Goal: Task Accomplishment & Management: Use online tool/utility

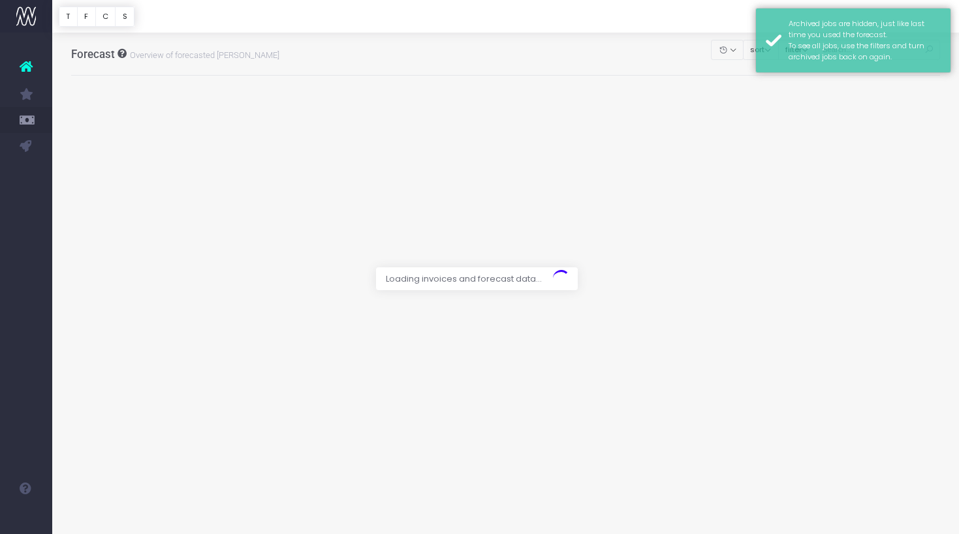
click at [611, 50] on div at bounding box center [479, 267] width 959 height 534
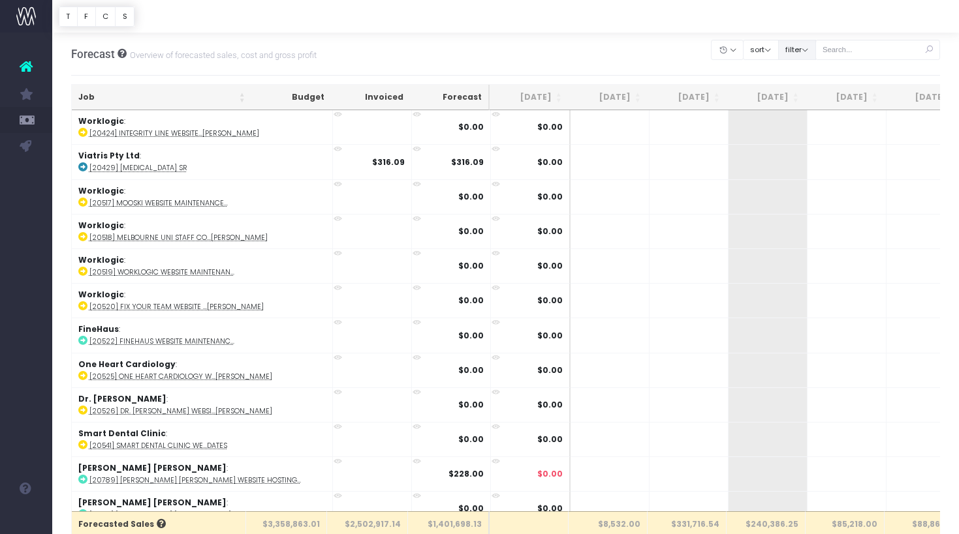
click at [816, 44] on button "filter" at bounding box center [797, 50] width 38 height 20
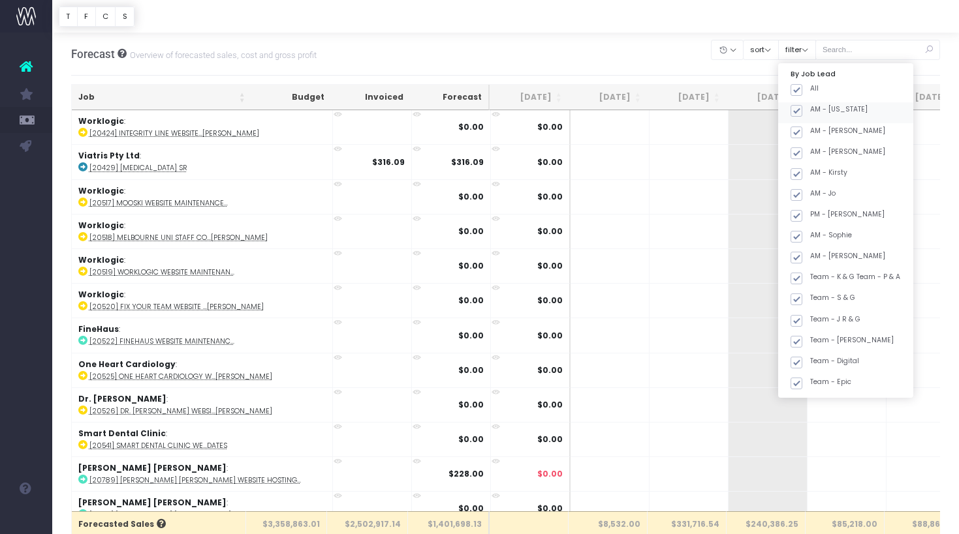
drag, startPoint x: 814, startPoint y: 91, endPoint x: 813, endPoint y: 106, distance: 15.7
click at [802, 91] on span at bounding box center [796, 90] width 12 height 12
click at [815, 91] on input "All" at bounding box center [814, 88] width 8 height 8
checkbox input "false"
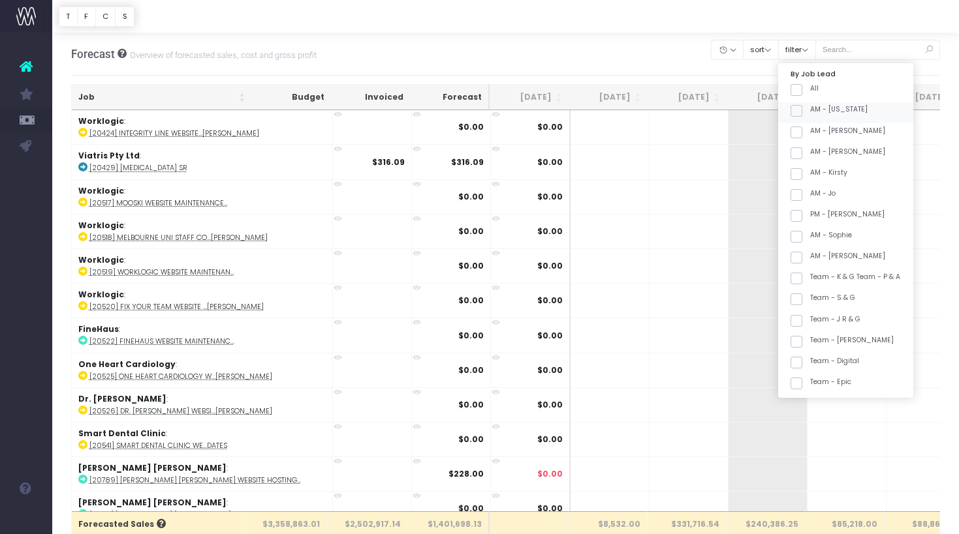
checkbox input "false"
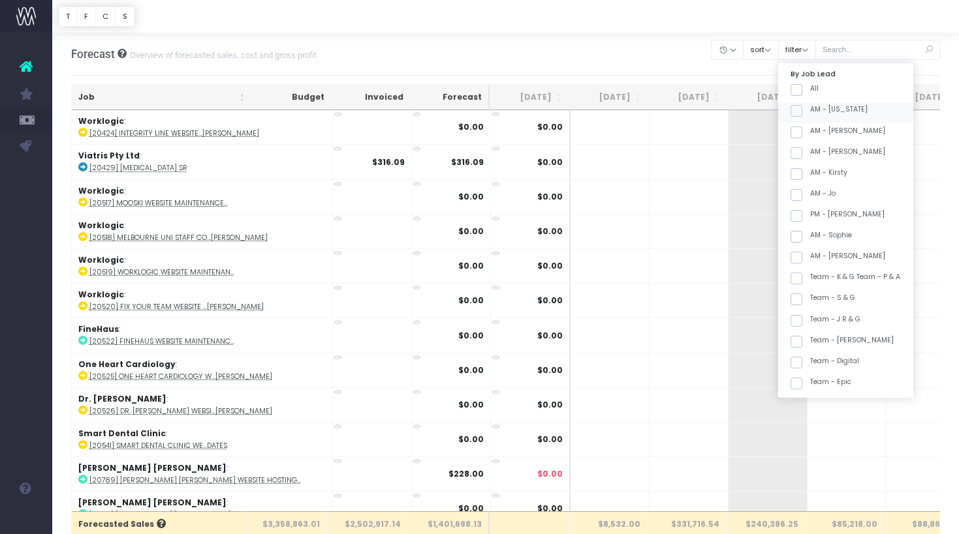
checkbox input "false"
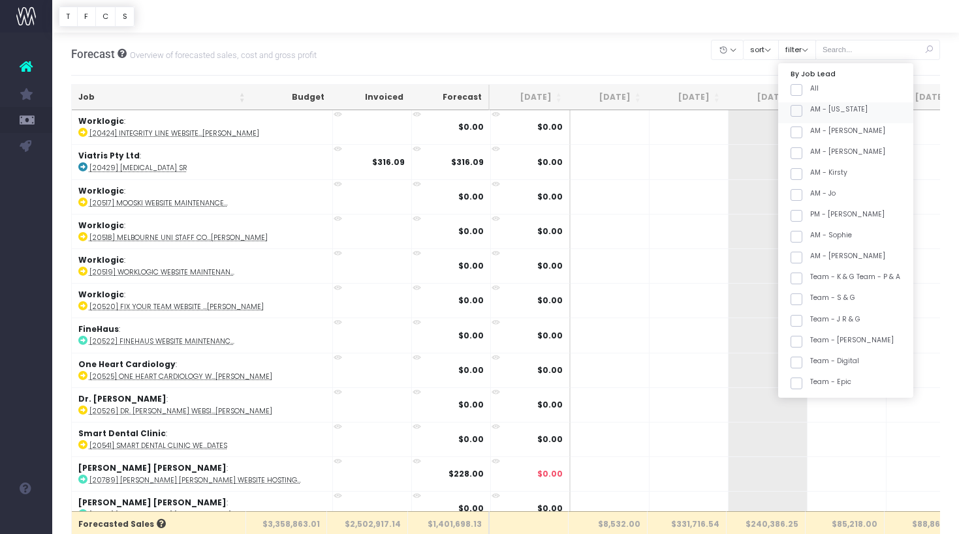
checkbox input "false"
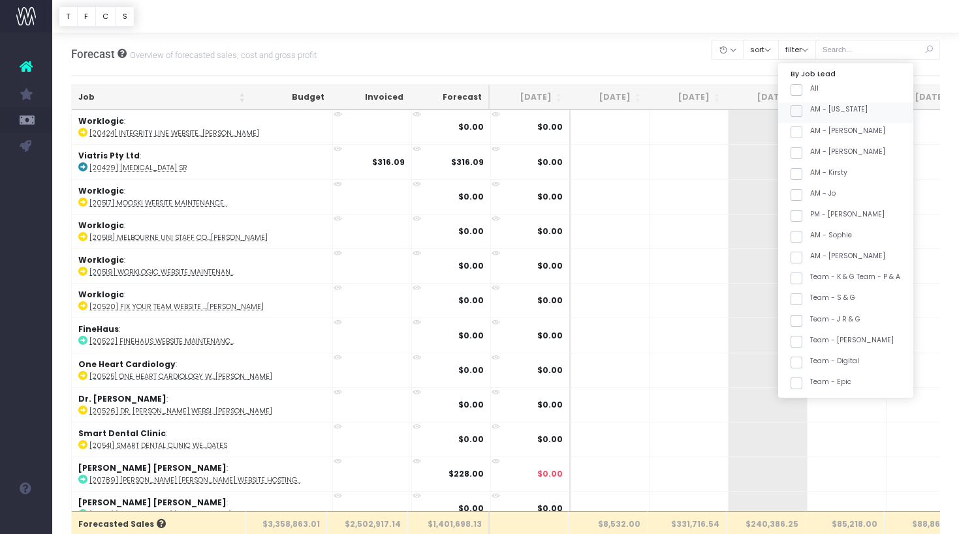
checkbox input "false"
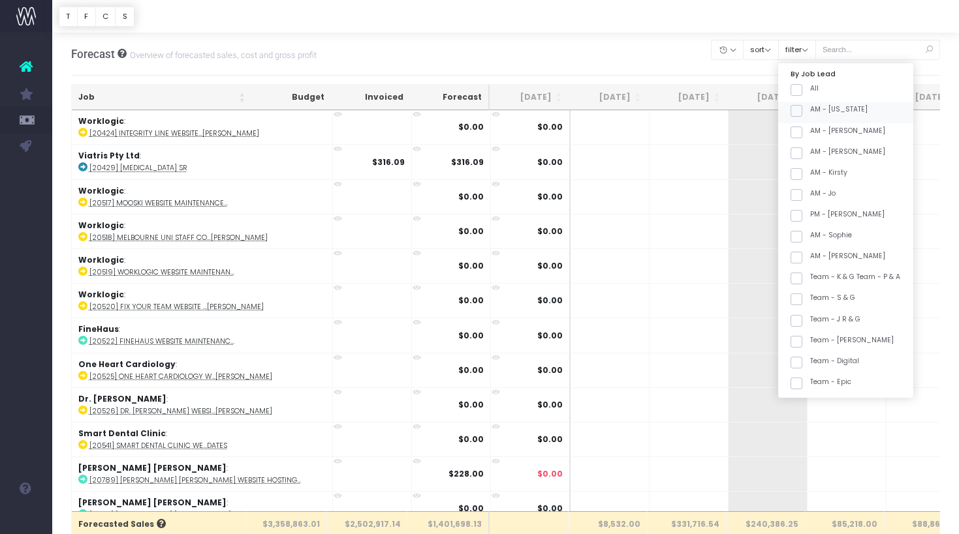
checkbox input "false"
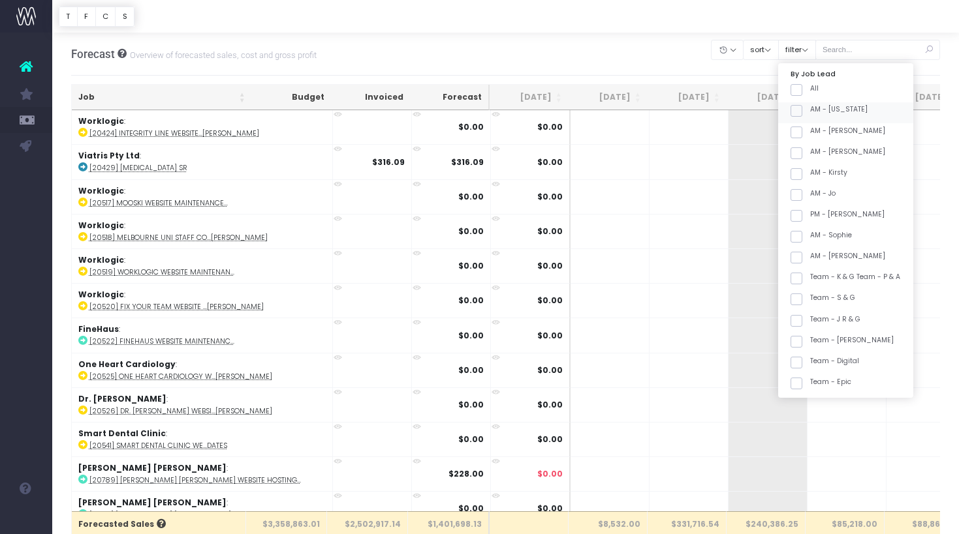
checkbox input "false"
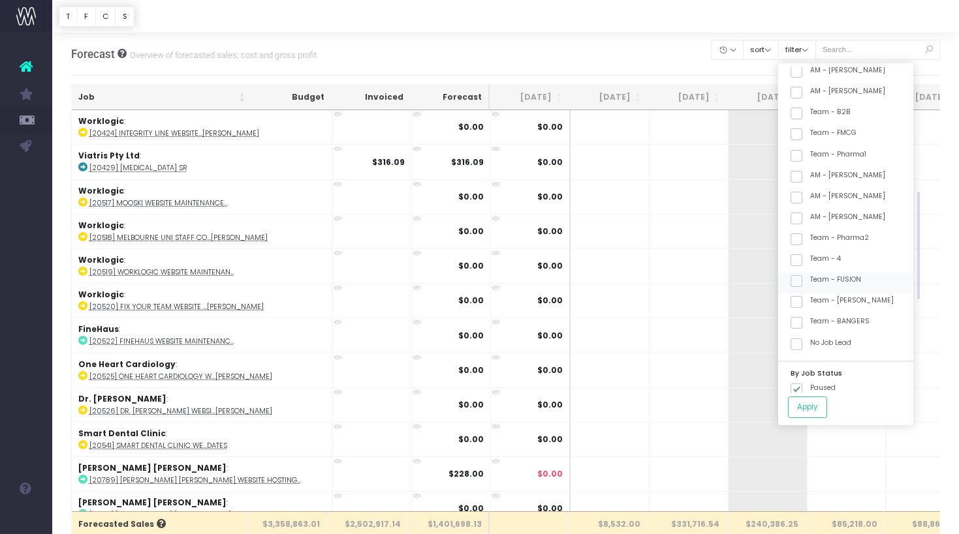
scroll to position [360, 0]
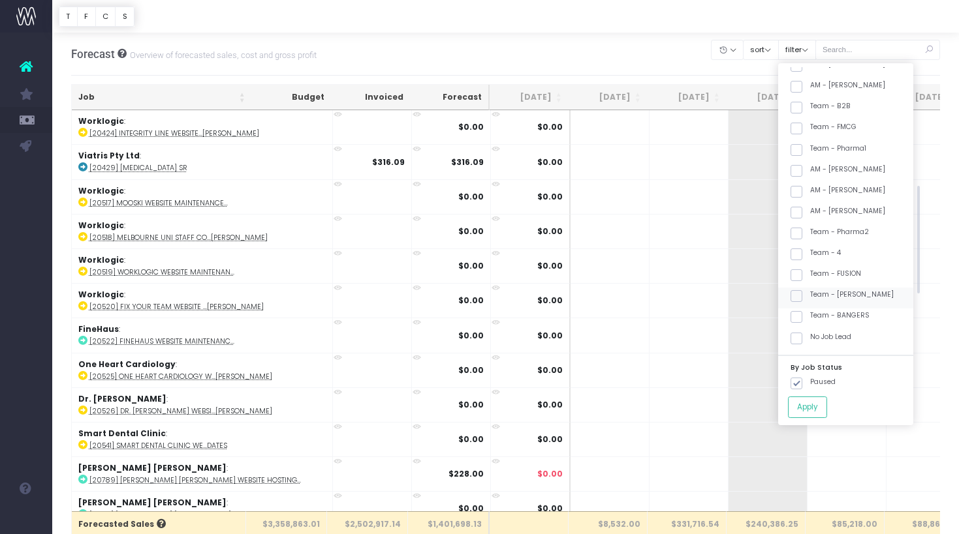
click at [831, 292] on label "Team - [PERSON_NAME]" at bounding box center [841, 295] width 103 height 10
click at [818, 292] on input "Team - [PERSON_NAME]" at bounding box center [814, 294] width 8 height 8
checkbox input "true"
click at [822, 406] on button "Apply" at bounding box center [807, 408] width 39 height 22
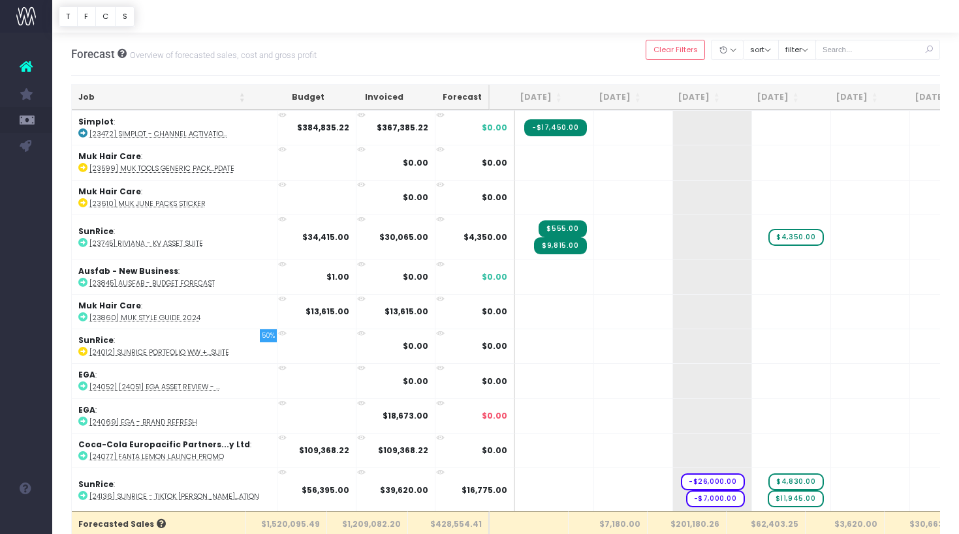
click at [127, 107] on th "Job" at bounding box center [162, 97] width 180 height 25
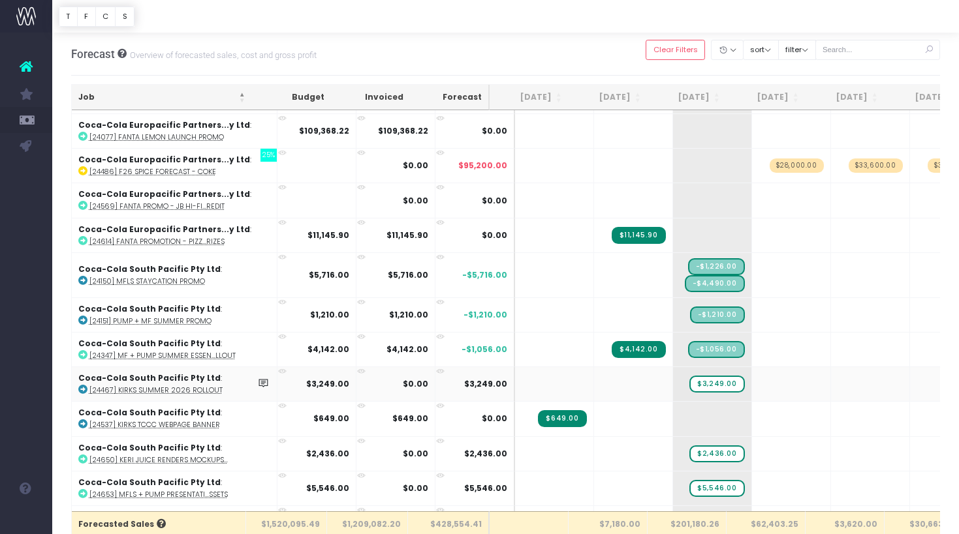
scroll to position [140, 0]
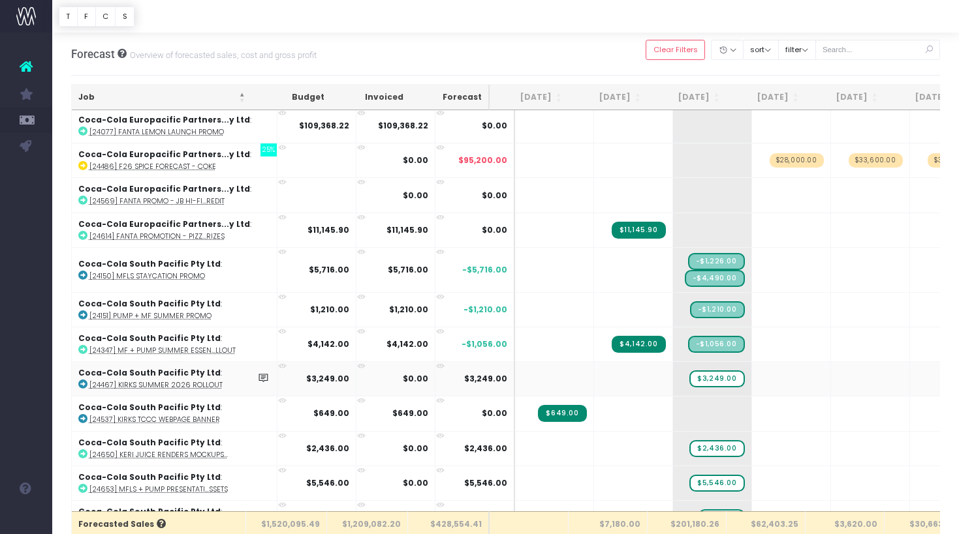
click at [185, 381] on abbr "[24467] Kirks Summer 2026 Rollout" at bounding box center [155, 385] width 133 height 10
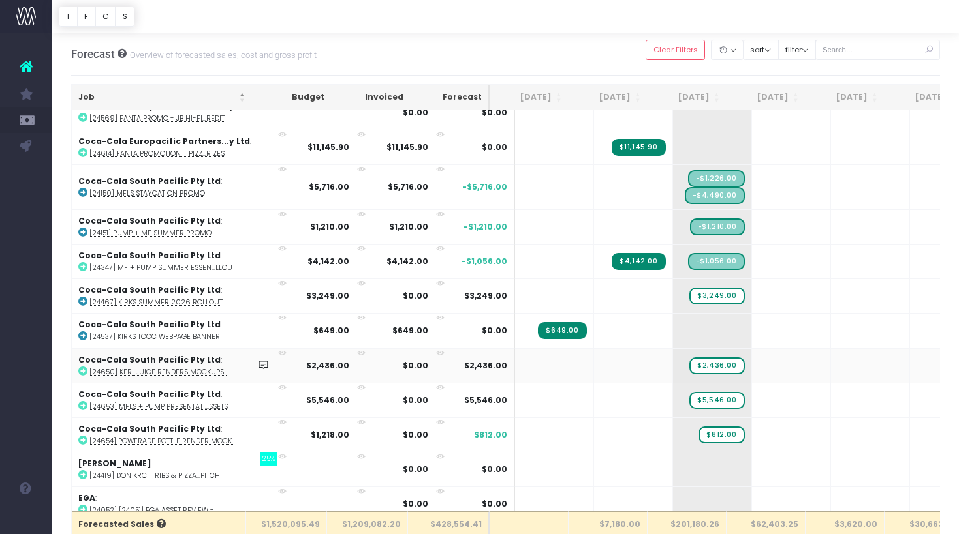
scroll to position [224, 0]
click at [692, 367] on span "$2,436.00" at bounding box center [716, 365] width 55 height 17
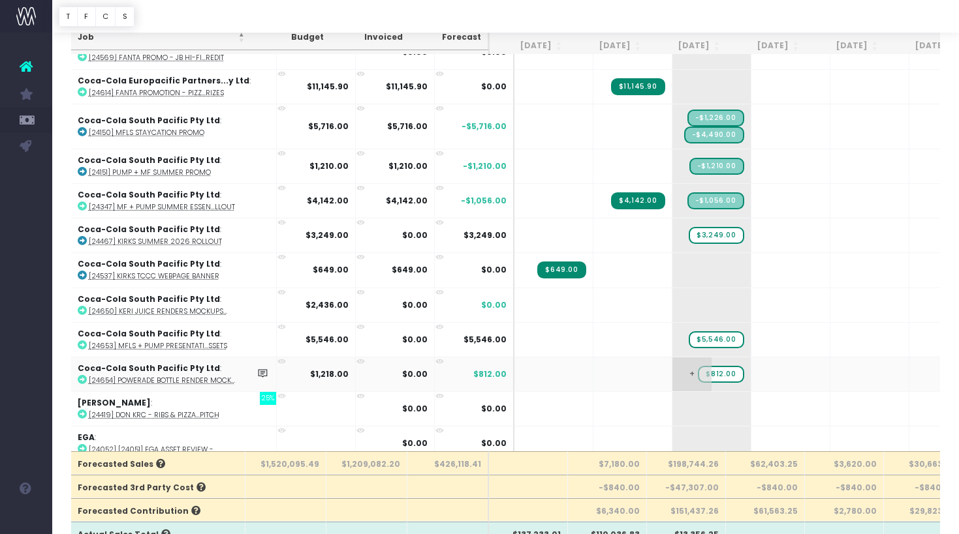
scroll to position [0, 1]
click at [692, 337] on span "$5,546.00" at bounding box center [715, 339] width 55 height 17
click at [192, 377] on abbr "[24654] Powerade Bottle Render Mock..." at bounding box center [162, 381] width 146 height 10
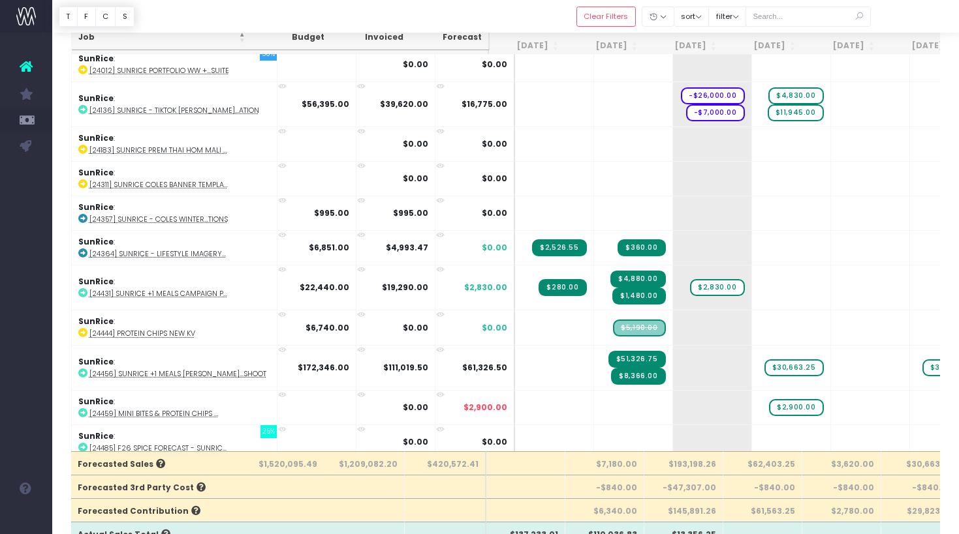
scroll to position [0, 0]
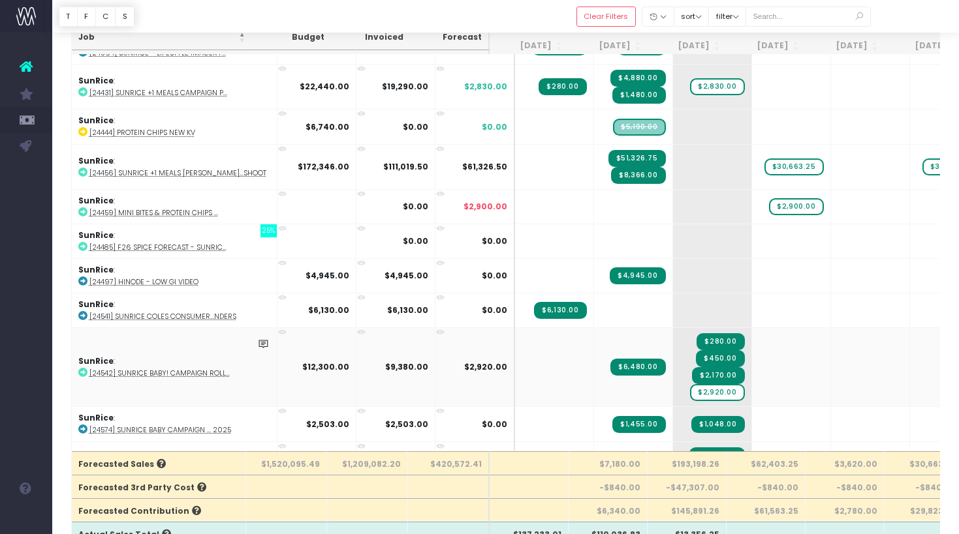
click at [176, 369] on abbr "[24542] SunRice Baby! Campaign Roll..." at bounding box center [159, 374] width 140 height 10
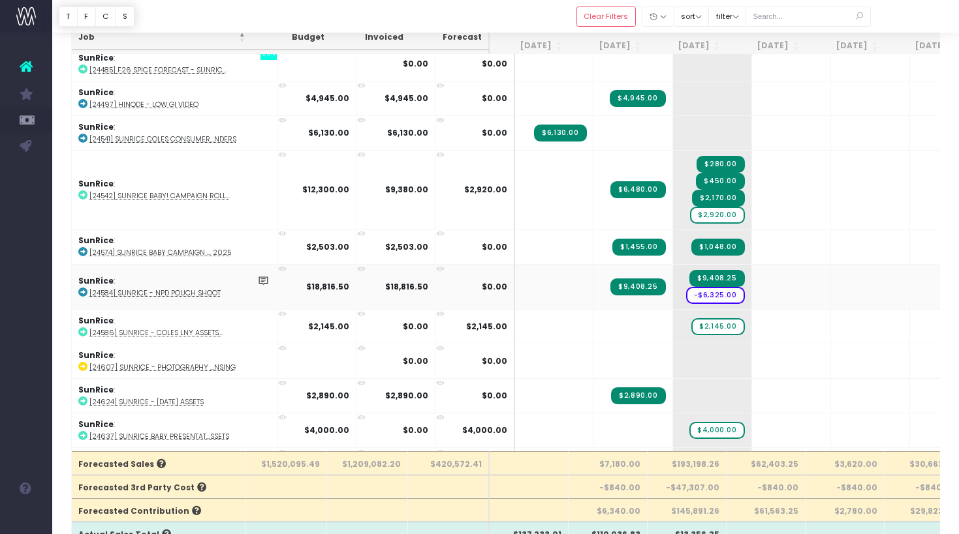
scroll to position [2254, 0]
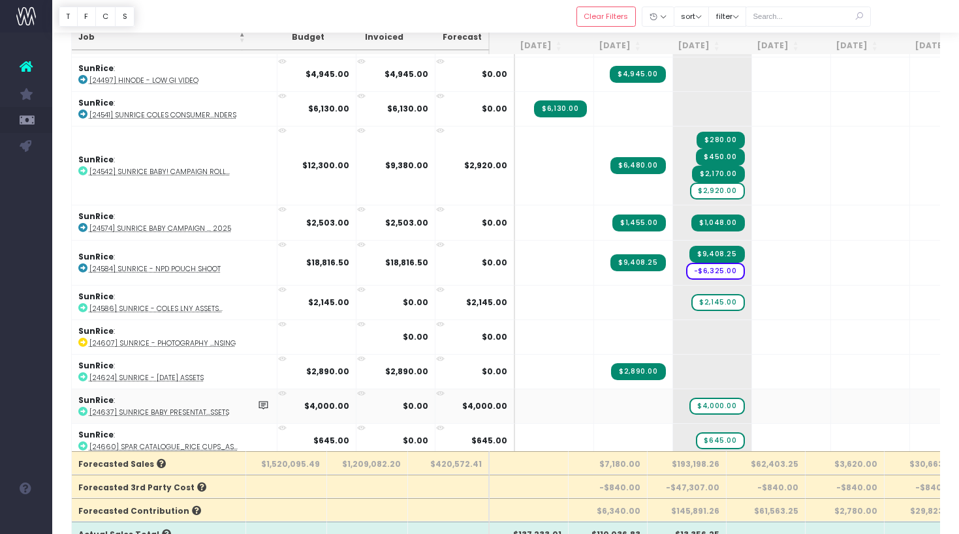
click at [188, 408] on abbr "[24637] SunRice Baby Presentat...ssets" at bounding box center [159, 413] width 140 height 10
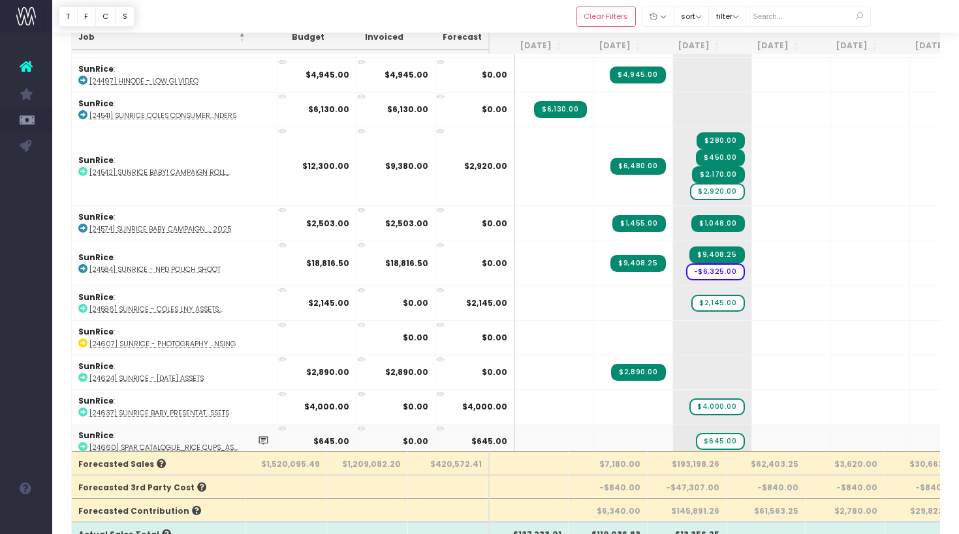
click at [196, 443] on abbr "[24660] SPAR Catalogue_Rice Cups_As..." at bounding box center [163, 448] width 148 height 10
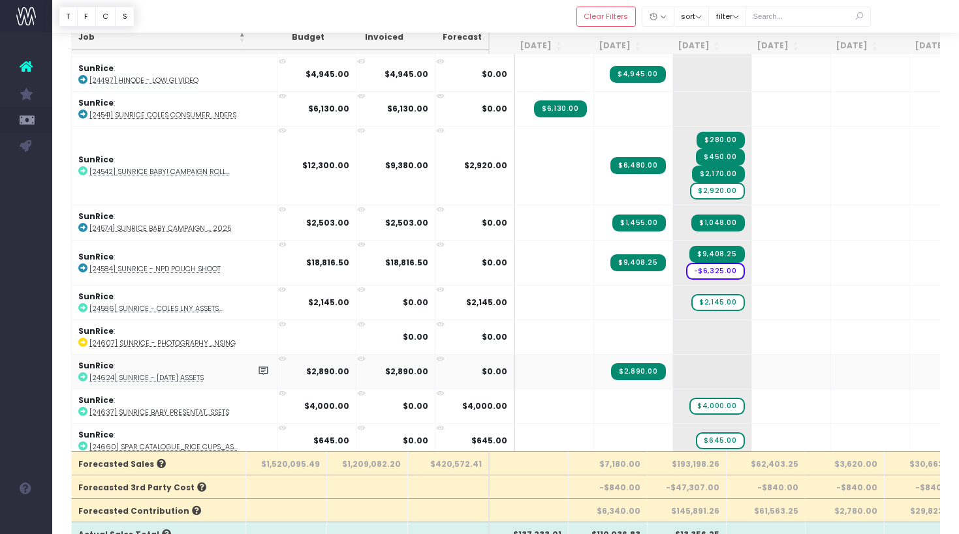
click at [170, 373] on abbr "[24624] SunRice - [DATE] Assets" at bounding box center [146, 378] width 114 height 10
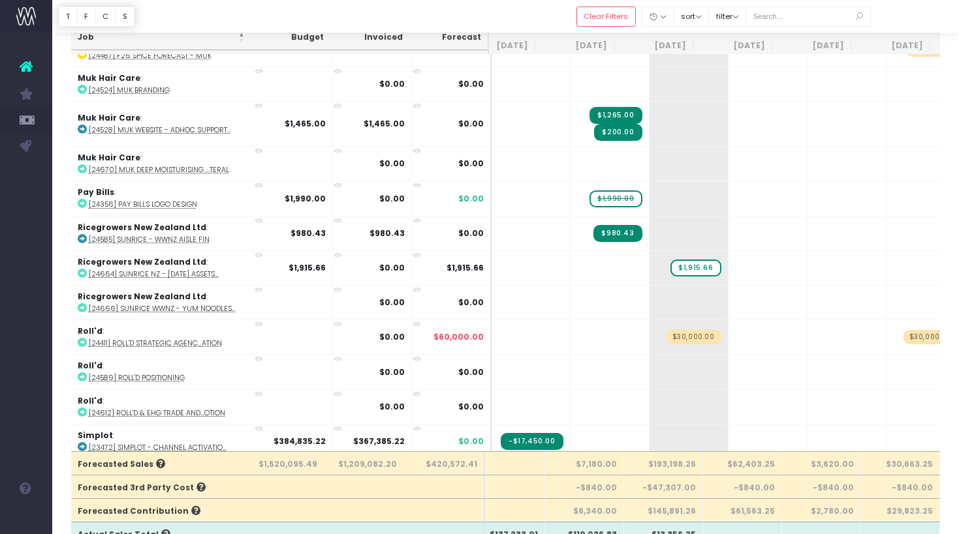
scroll to position [1098, 23]
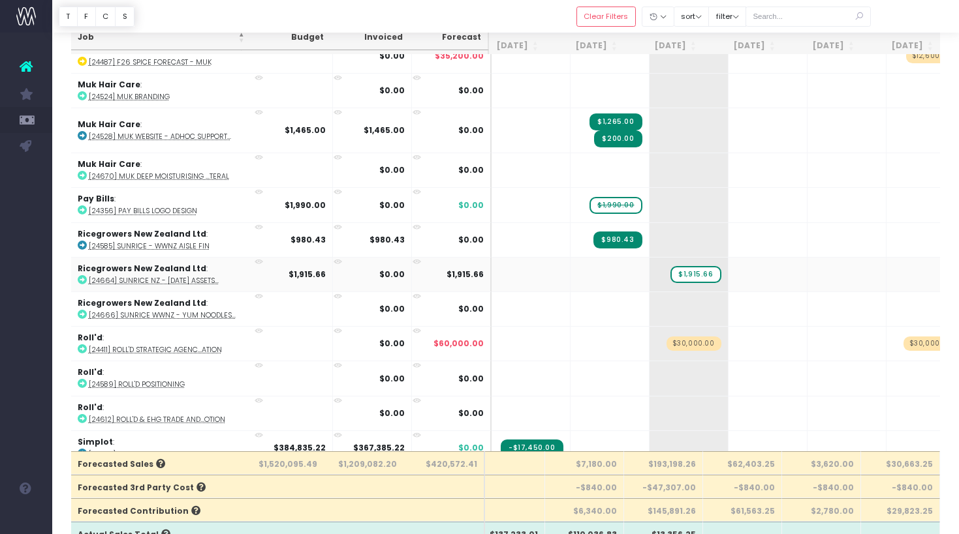
click at [171, 276] on abbr "[24664] SunRice NZ - [DATE] Assets..." at bounding box center [154, 281] width 130 height 10
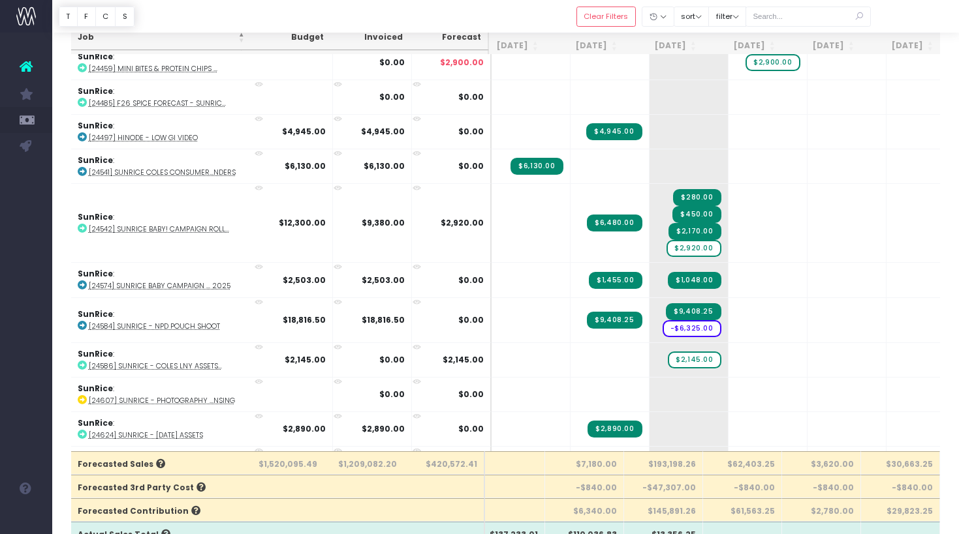
scroll to position [2254, 23]
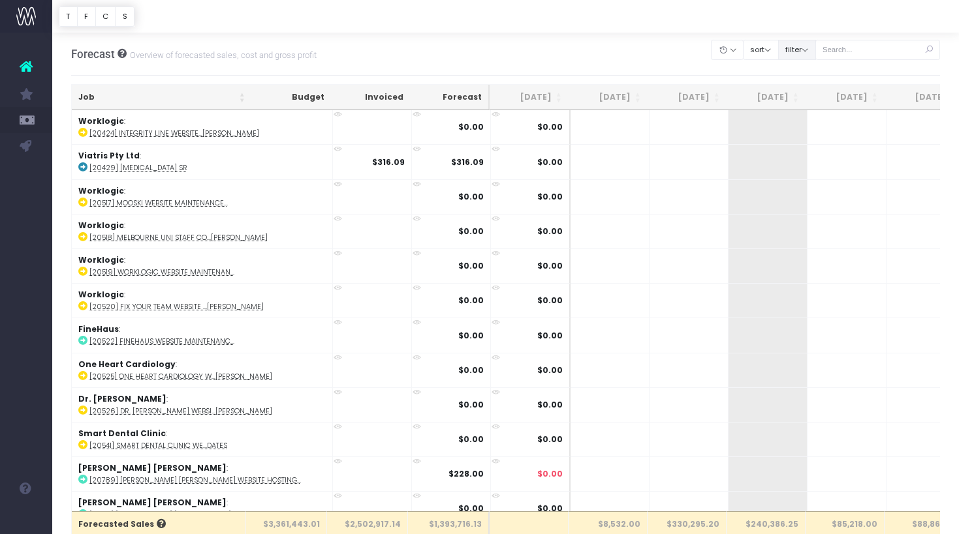
click at [814, 47] on button "filter" at bounding box center [797, 50] width 38 height 20
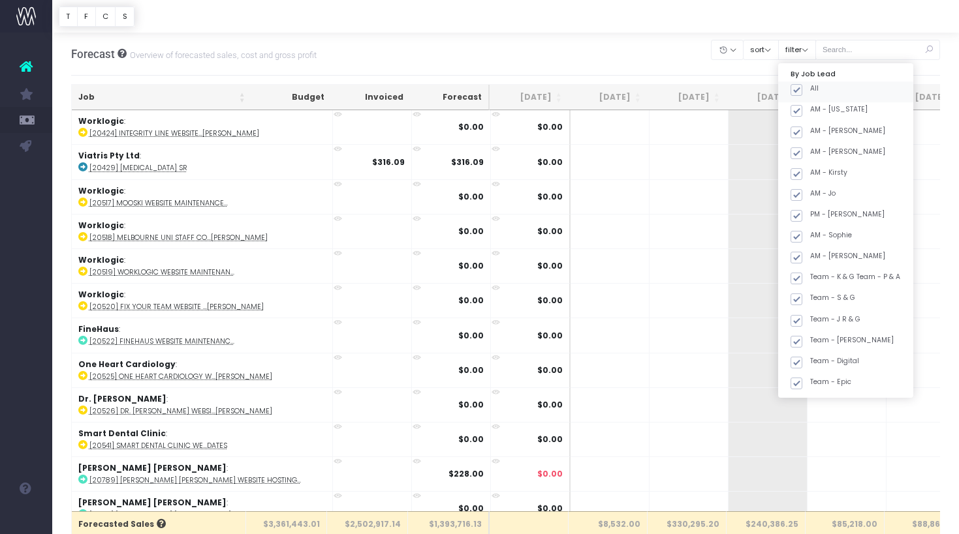
drag, startPoint x: 808, startPoint y: 87, endPoint x: 812, endPoint y: 114, distance: 27.0
click at [802, 88] on span at bounding box center [796, 90] width 12 height 12
click at [810, 88] on input "All" at bounding box center [814, 88] width 8 height 8
checkbox input "false"
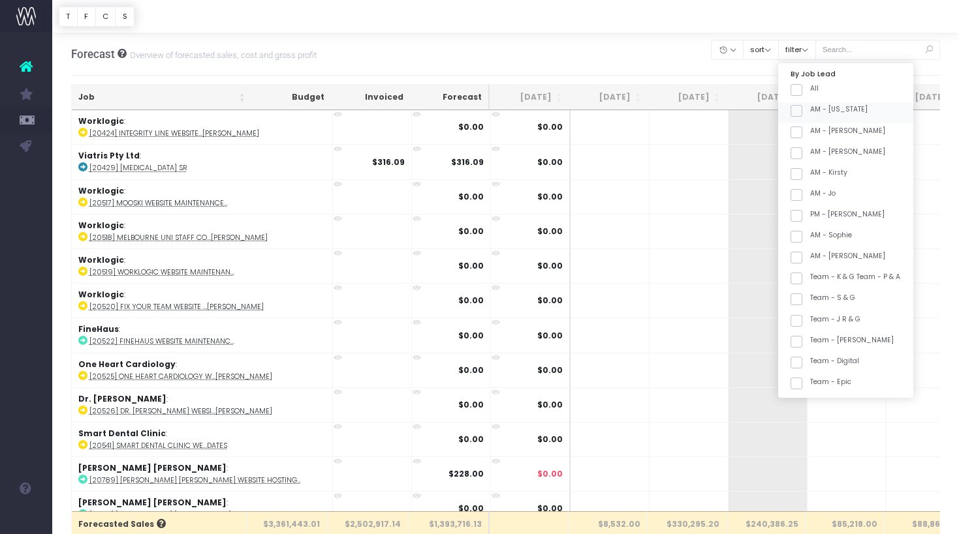
checkbox input "false"
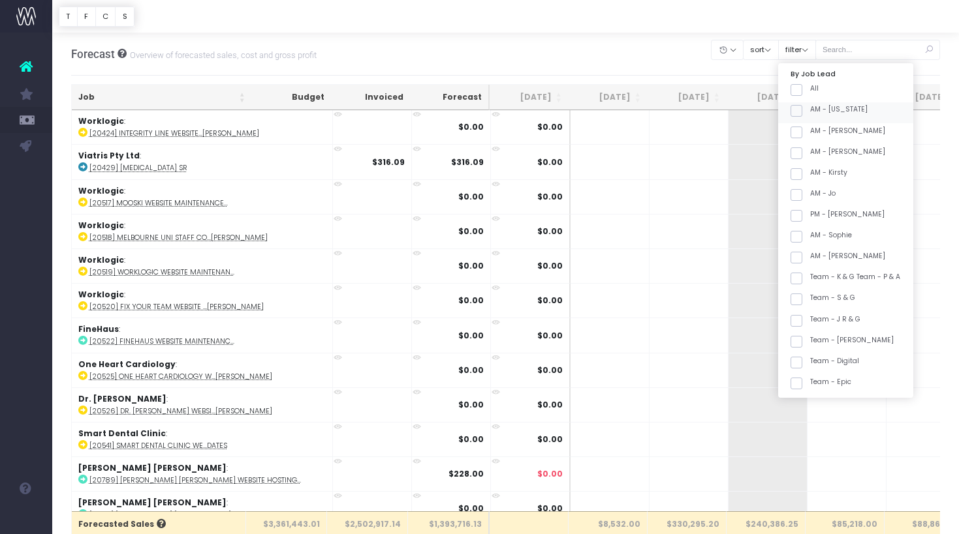
checkbox input "false"
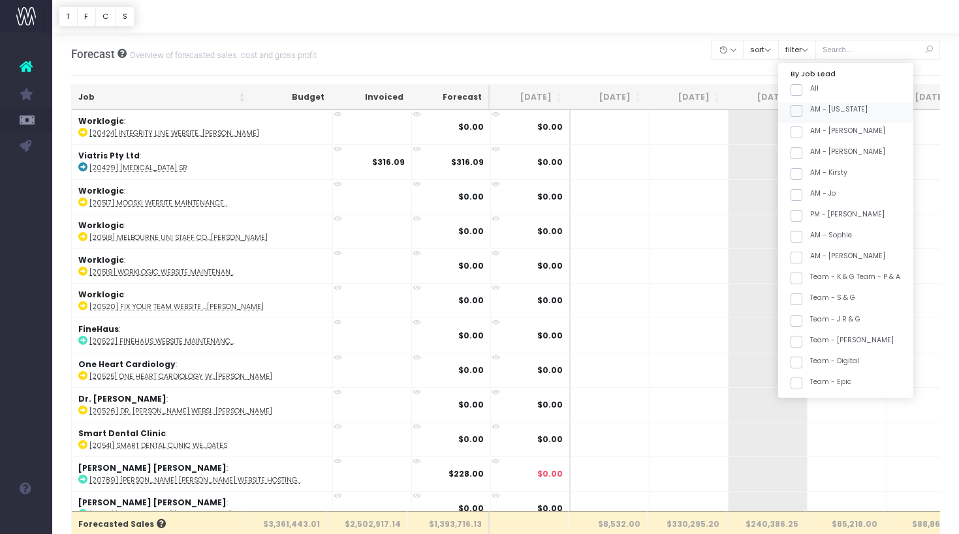
checkbox input "false"
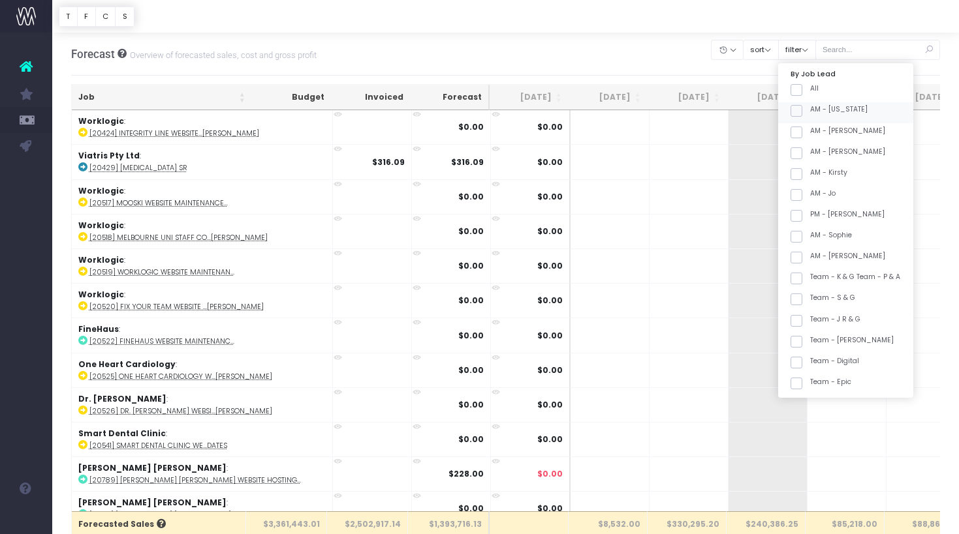
checkbox input "false"
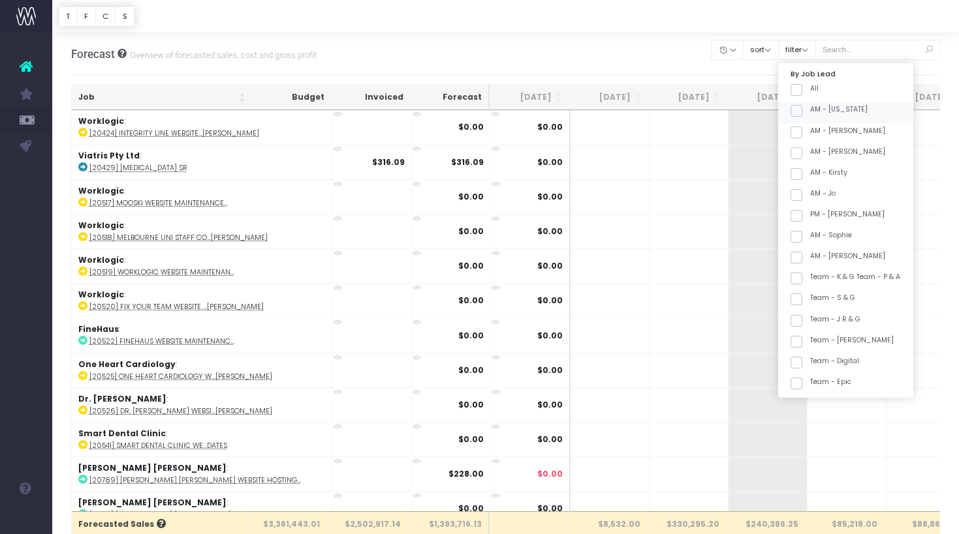
checkbox input "false"
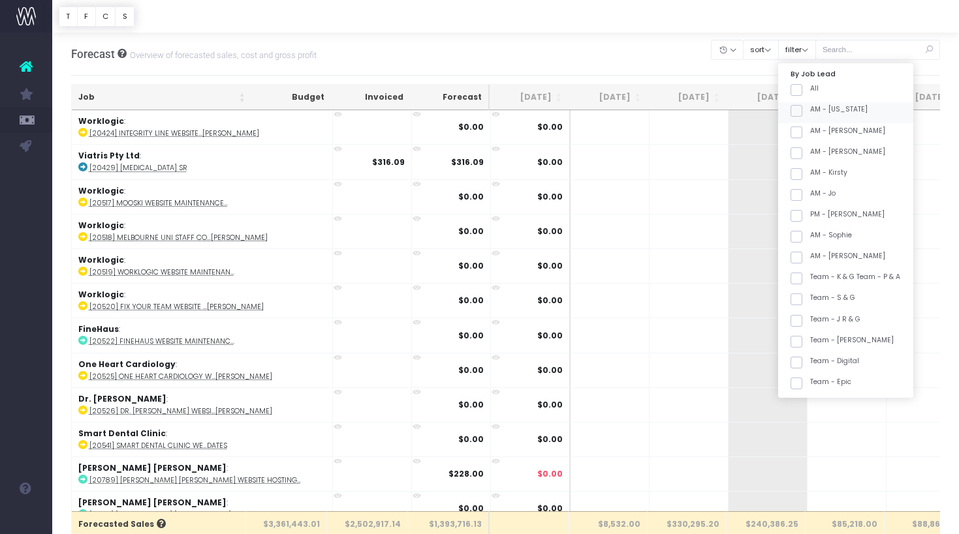
checkbox input "false"
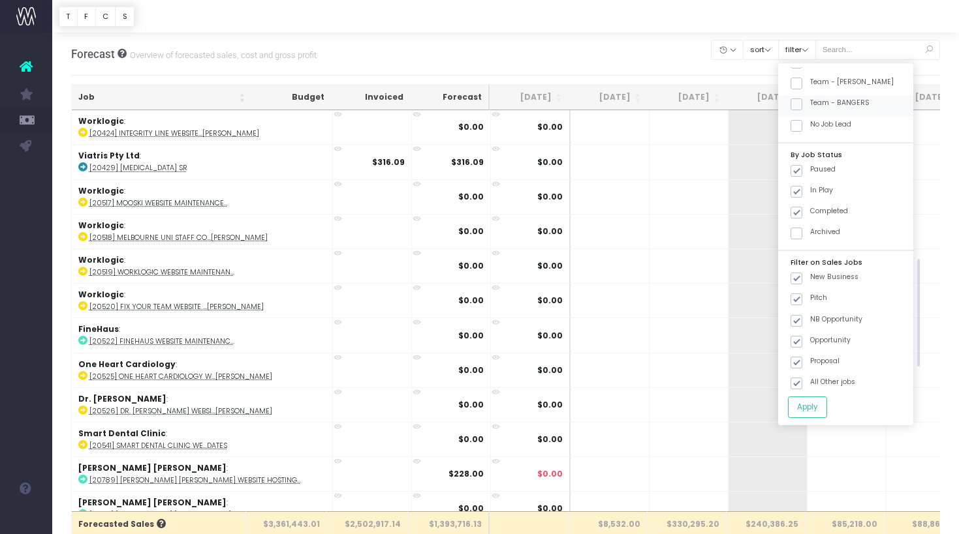
scroll to position [565, 0]
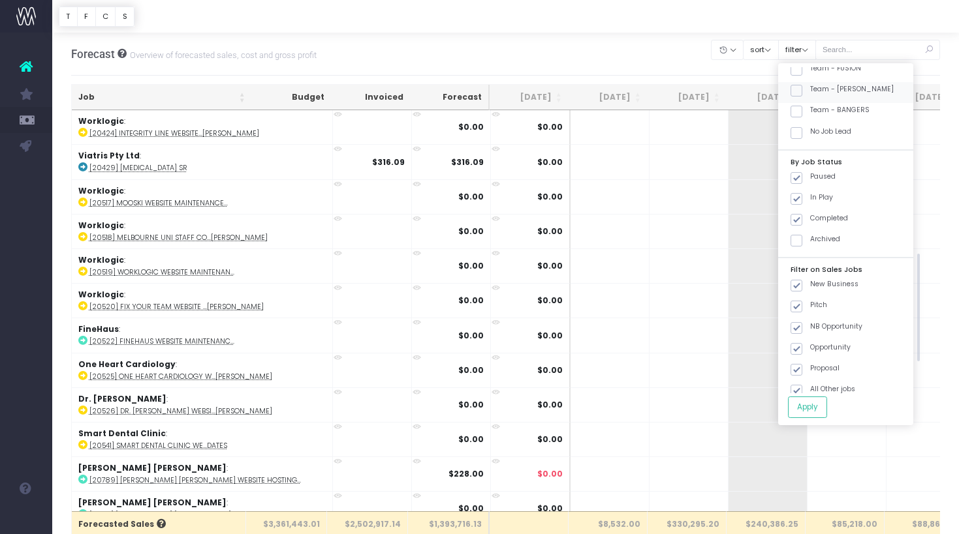
click at [863, 91] on label "Team - [PERSON_NAME]" at bounding box center [841, 89] width 103 height 10
click at [818, 91] on input "Team - [PERSON_NAME]" at bounding box center [814, 88] width 8 height 8
checkbox input "true"
click at [816, 401] on button "Apply" at bounding box center [807, 408] width 39 height 22
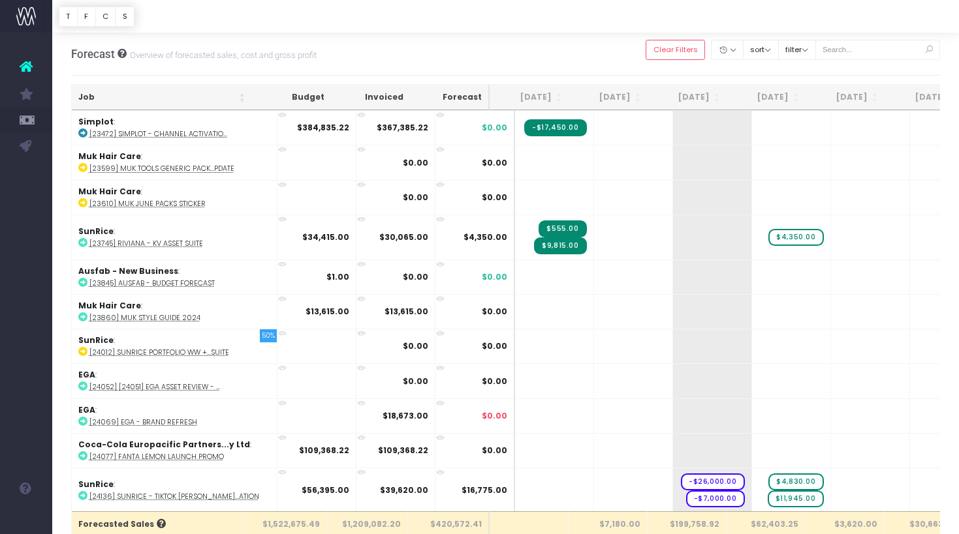
click at [161, 99] on th "Job" at bounding box center [162, 97] width 180 height 25
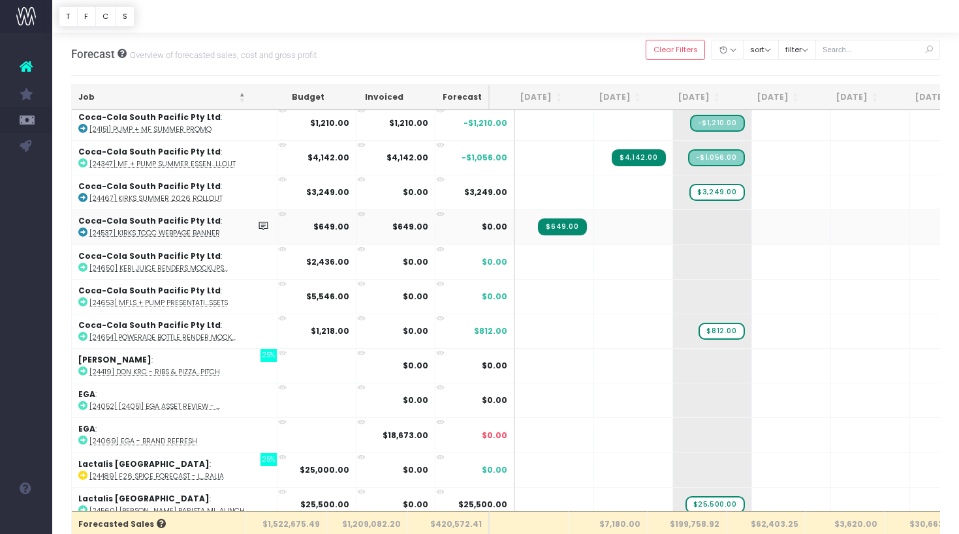
scroll to position [328, 0]
click at [122, 301] on abbr "[24653] MFLS + Pump Presentati...ssets" at bounding box center [158, 303] width 138 height 10
click at [193, 266] on abbr "[24650] Keri Juice Renders Mockups..." at bounding box center [158, 268] width 138 height 10
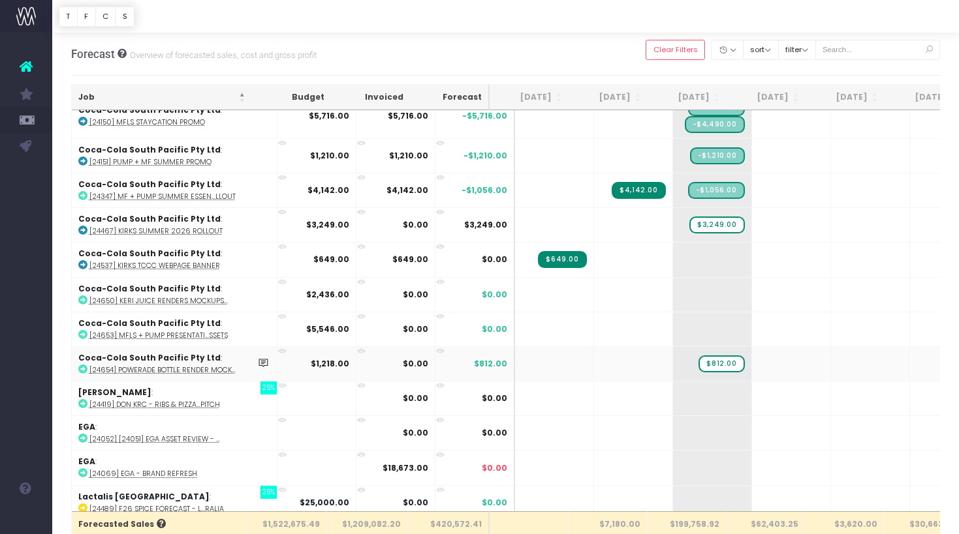
scroll to position [293, 0]
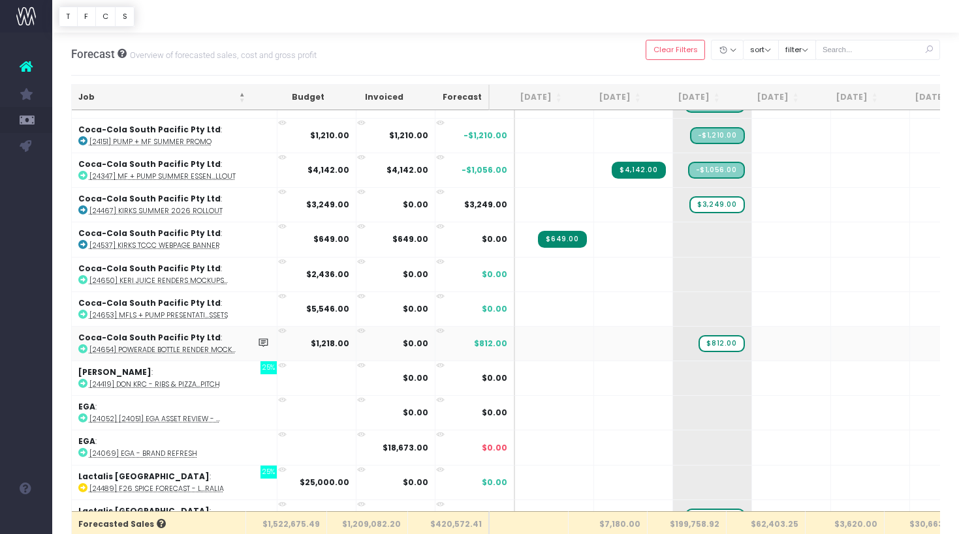
scroll to position [313, 0]
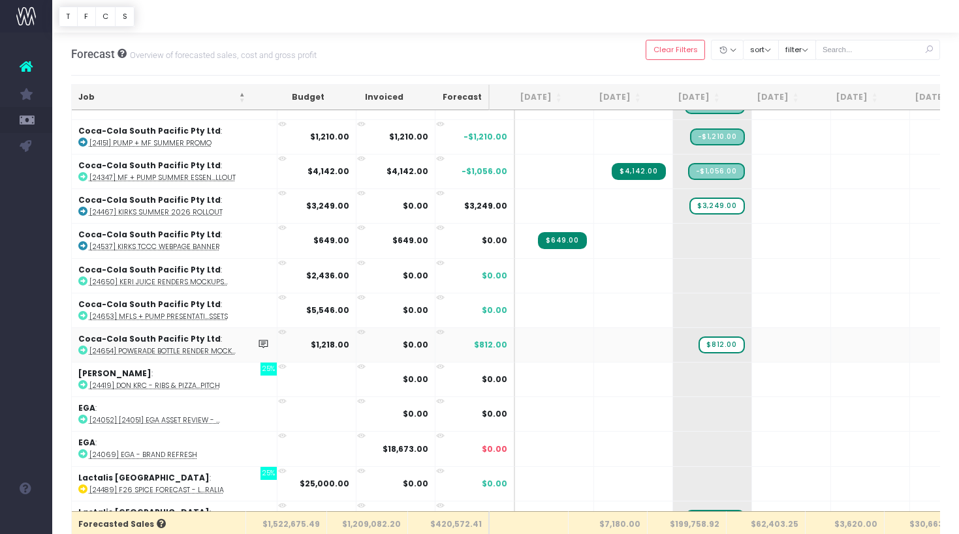
click at [205, 350] on abbr "[24654] Powerade Bottle Render Mock..." at bounding box center [162, 351] width 146 height 10
click at [165, 212] on abbr "[24467] Kirks Summer 2026 Rollout" at bounding box center [155, 212] width 133 height 10
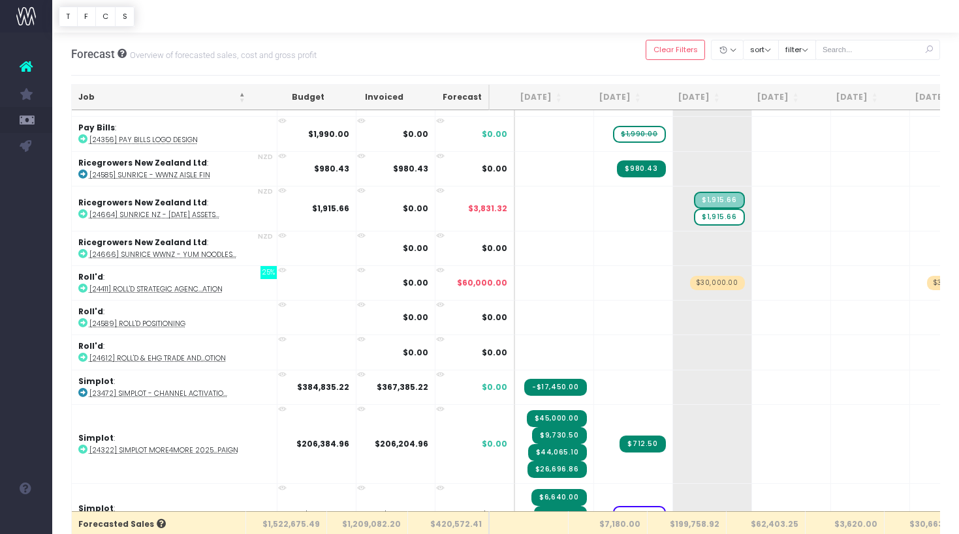
scroll to position [1238, 0]
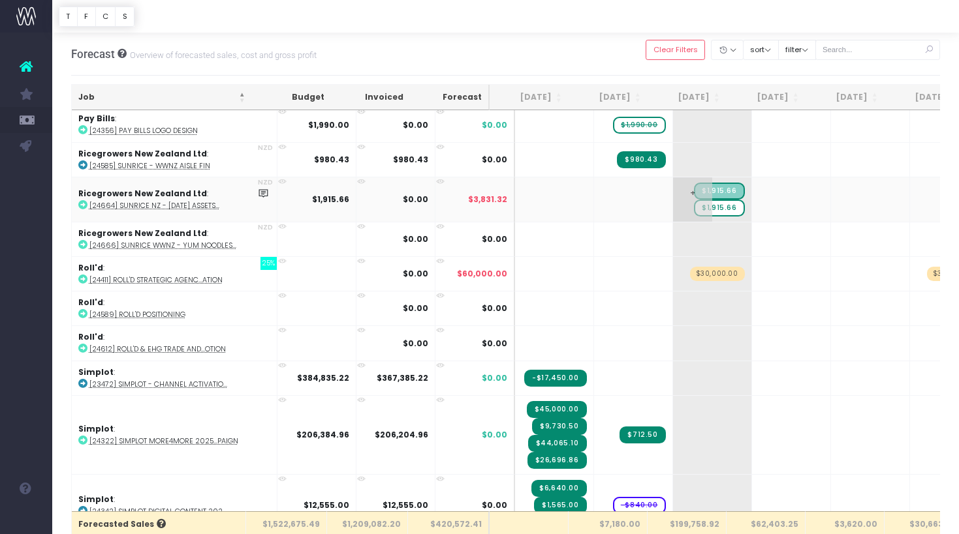
click at [698, 205] on span "$1,915.66" at bounding box center [719, 208] width 50 height 17
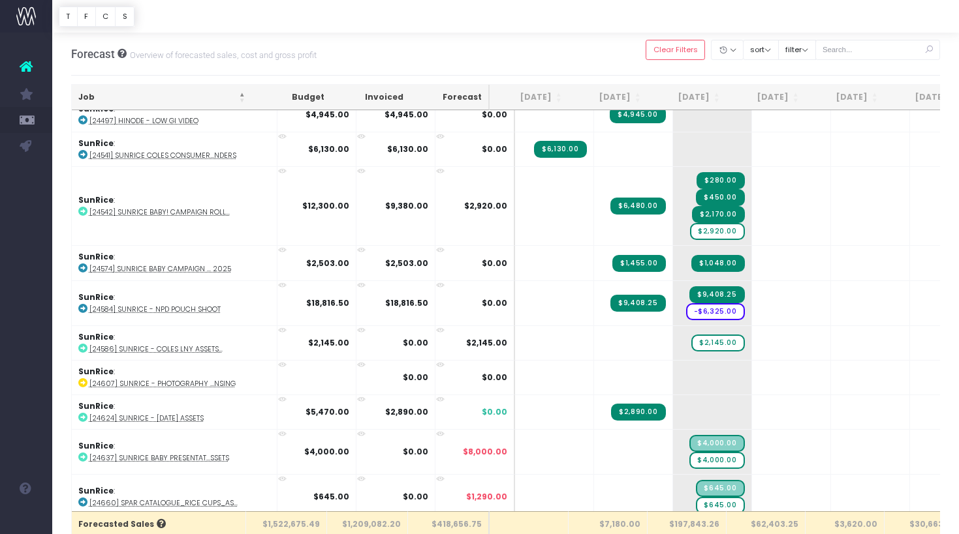
scroll to position [2275, 0]
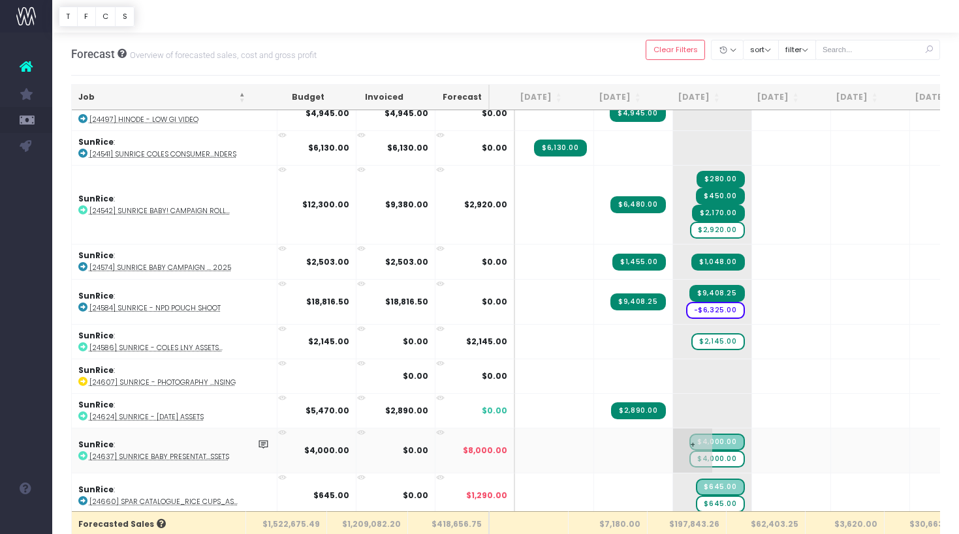
click at [695, 453] on span "$4,000.00" at bounding box center [716, 459] width 55 height 17
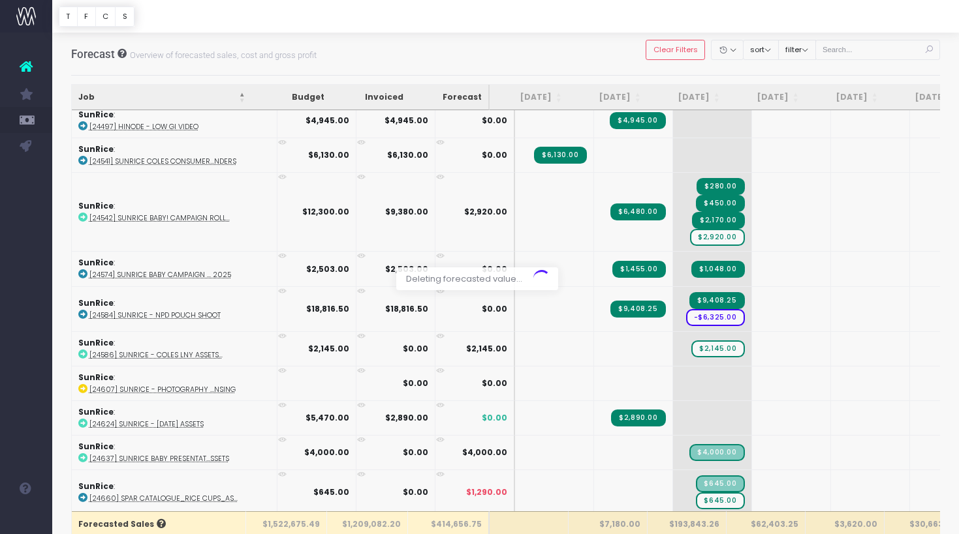
scroll to position [2264, 0]
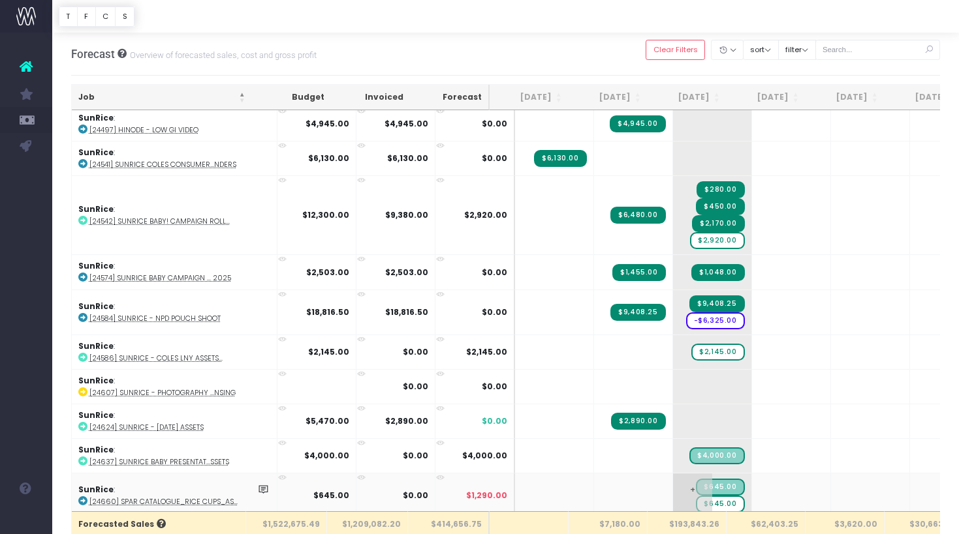
click at [697, 500] on span "$645.00" at bounding box center [720, 504] width 48 height 17
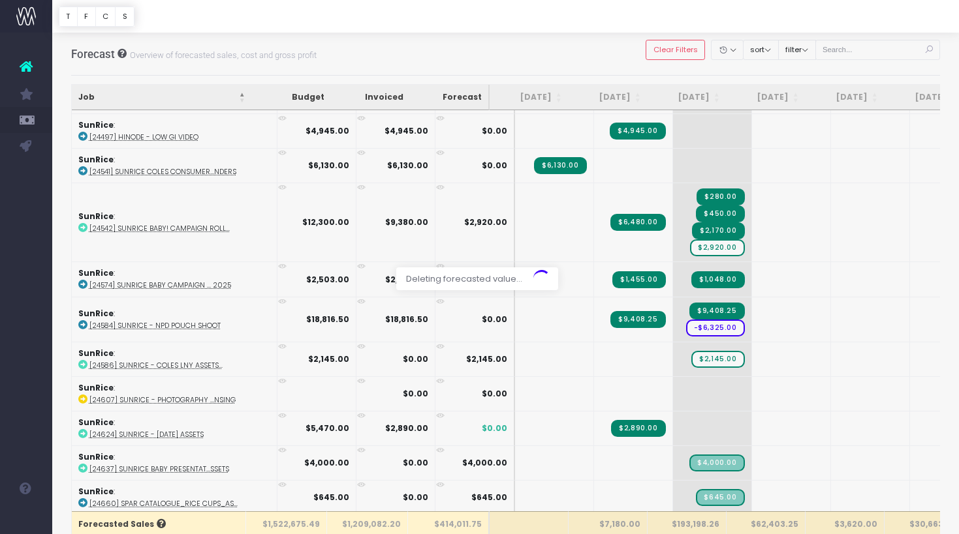
scroll to position [2254, 0]
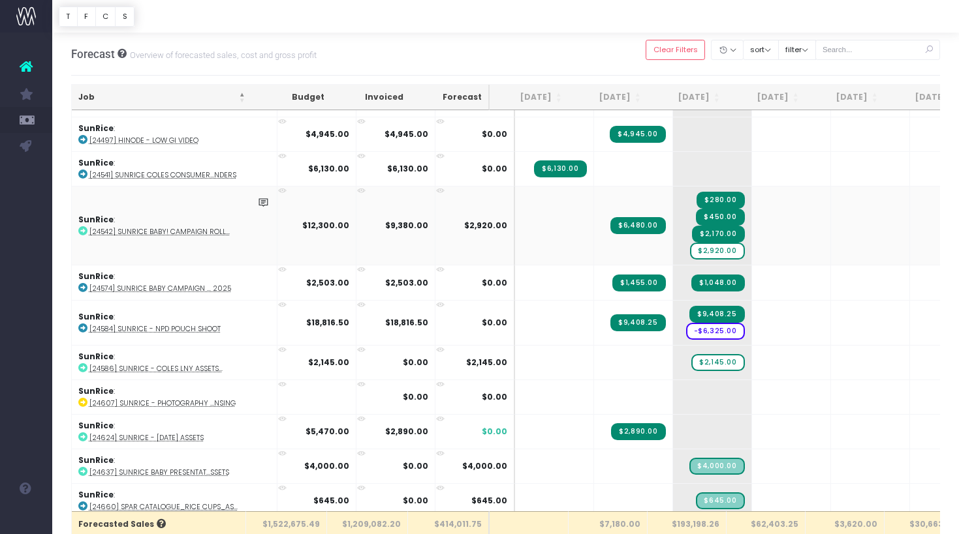
click at [197, 227] on abbr "[24542] SunRice Baby! Campaign Roll..." at bounding box center [159, 232] width 140 height 10
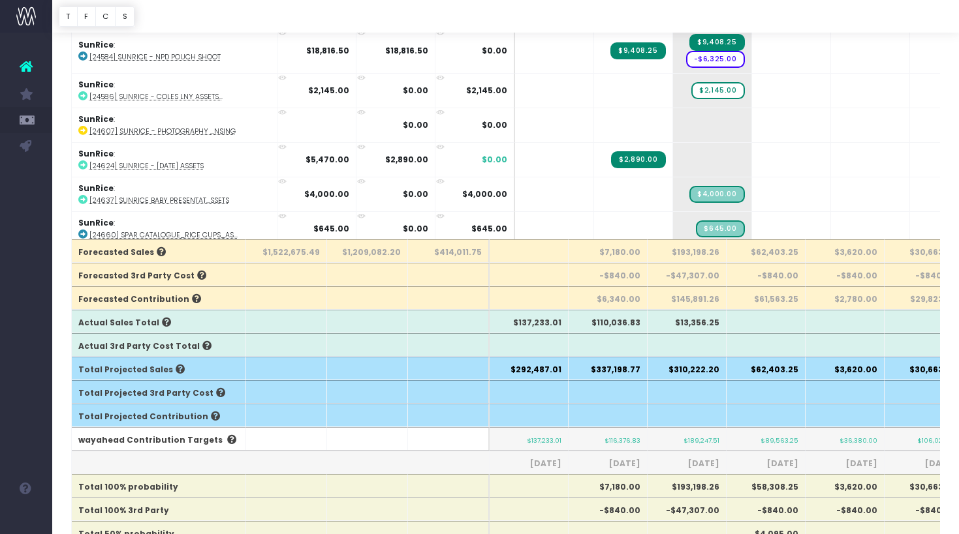
scroll to position [0, 0]
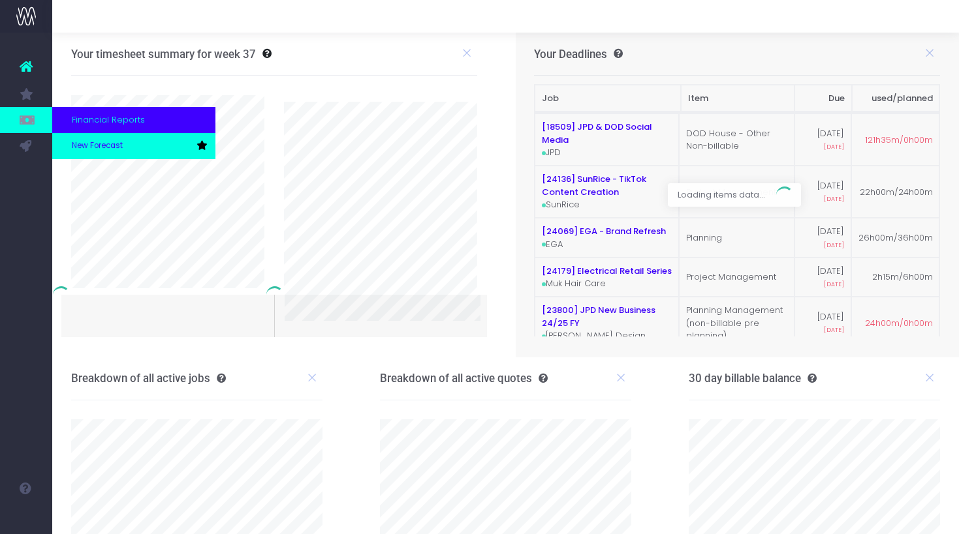
click at [67, 136] on link "New Forecast" at bounding box center [133, 146] width 163 height 26
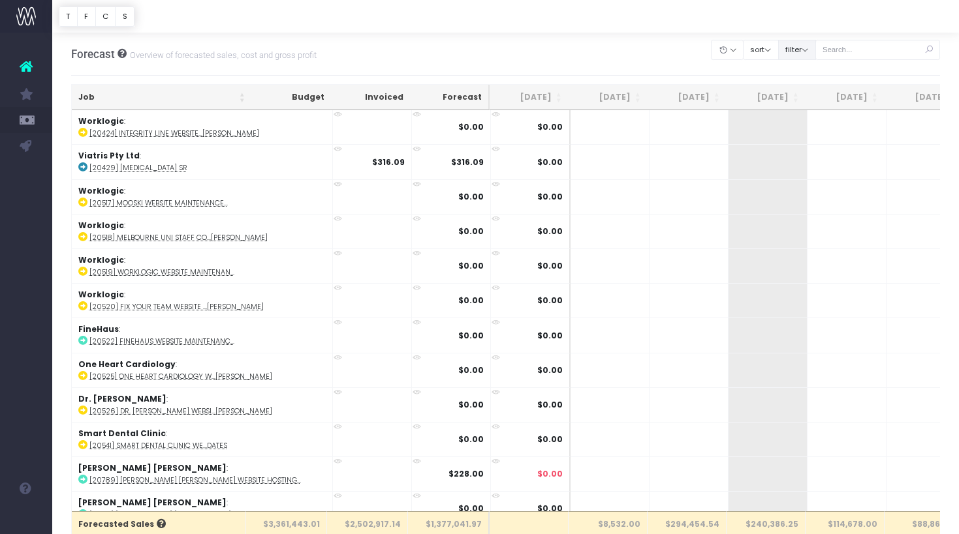
click at [816, 54] on button "filter" at bounding box center [797, 50] width 38 height 20
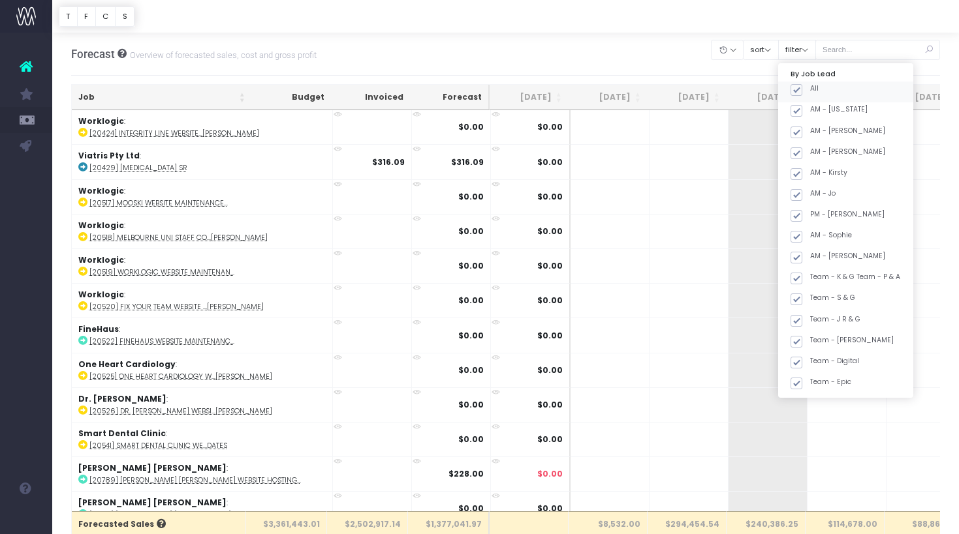
click at [802, 87] on span at bounding box center [796, 90] width 12 height 12
click at [814, 87] on input "All" at bounding box center [814, 88] width 8 height 8
checkbox input "false"
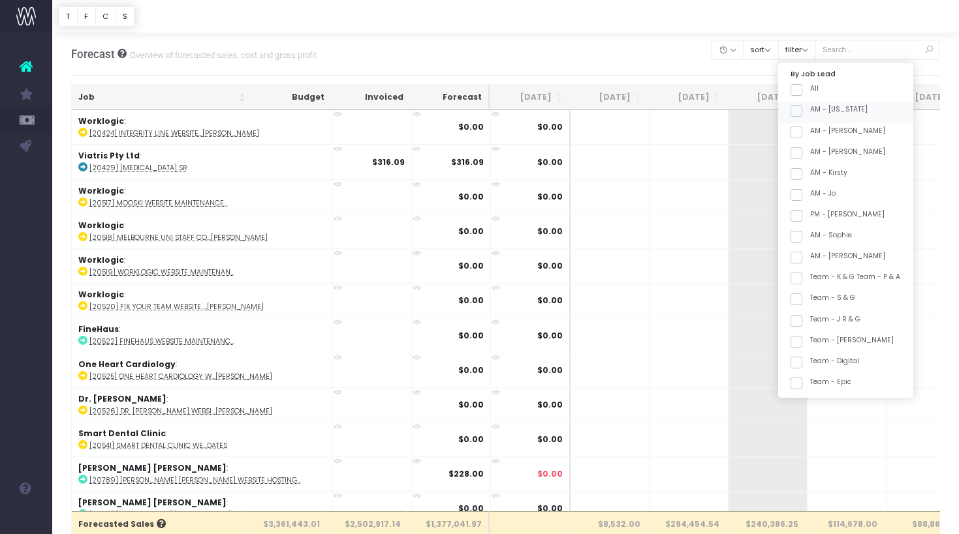
checkbox input "false"
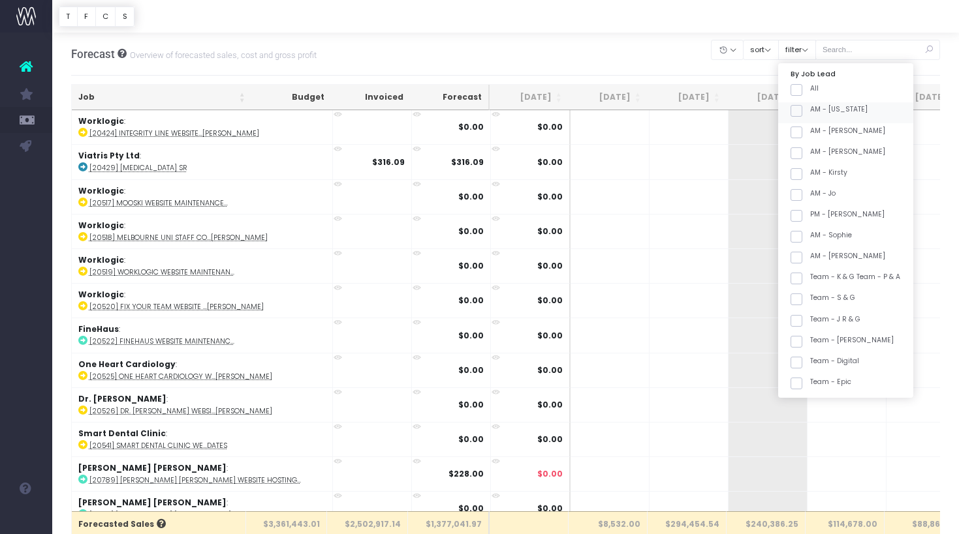
checkbox input "false"
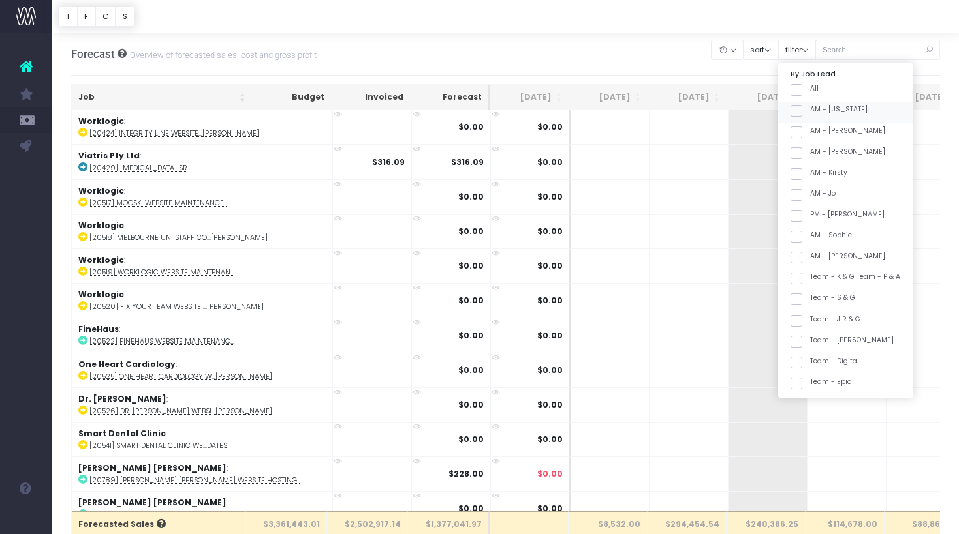
checkbox input "false"
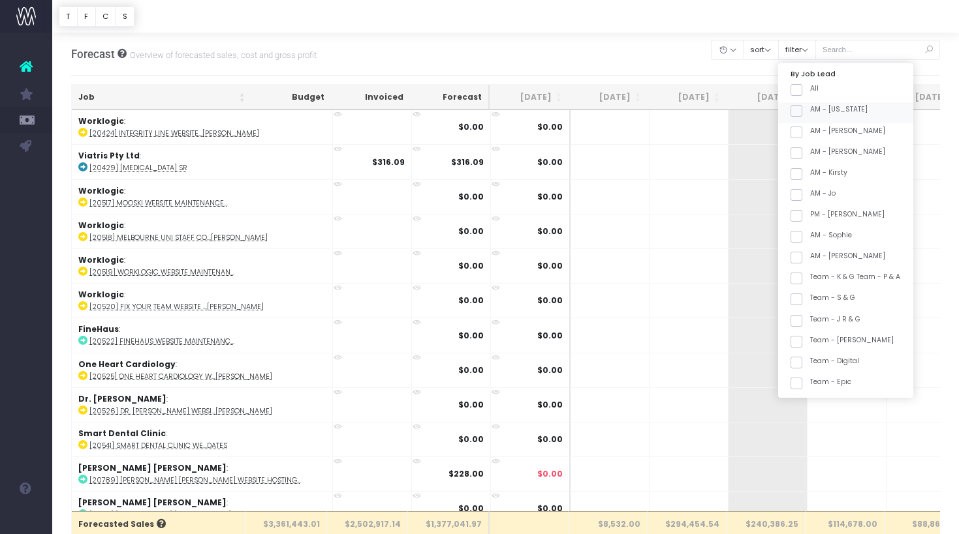
checkbox input "false"
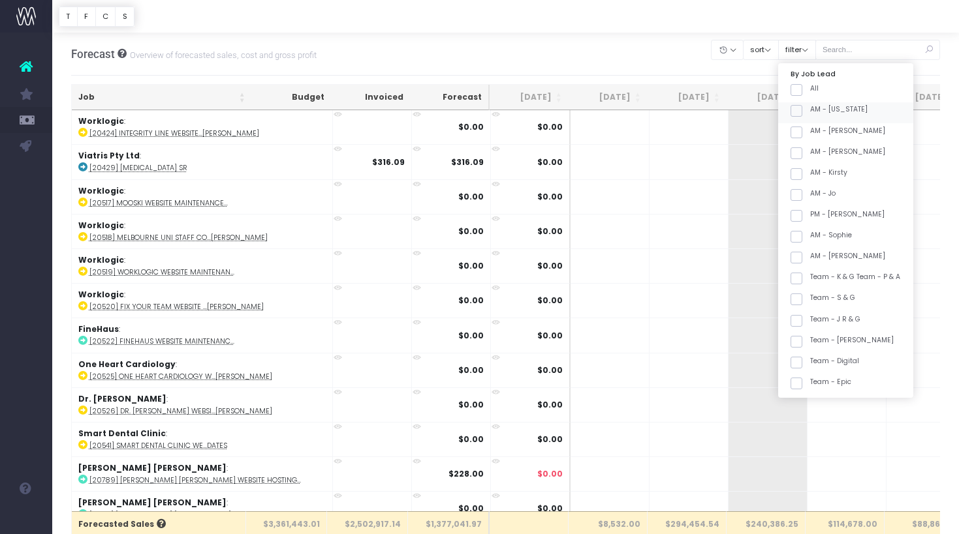
checkbox input "false"
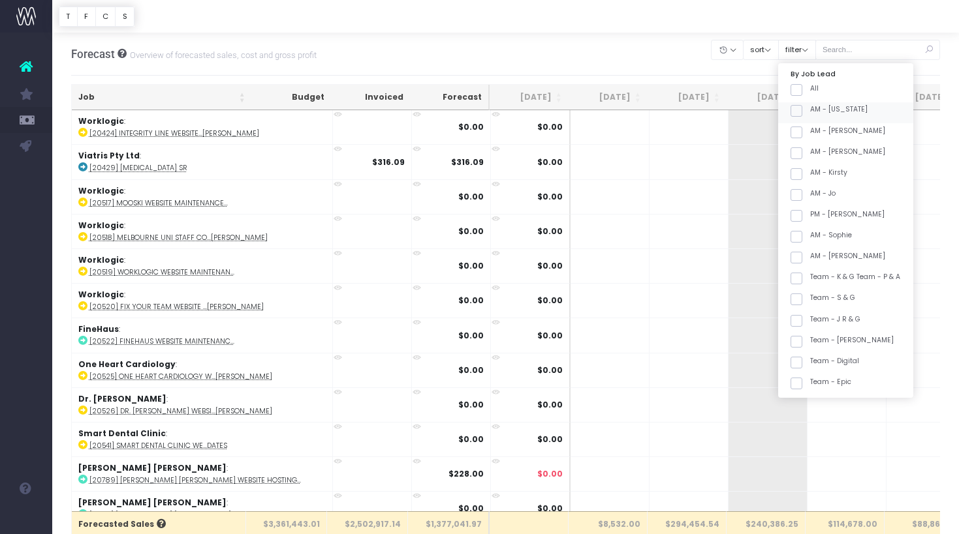
checkbox input "false"
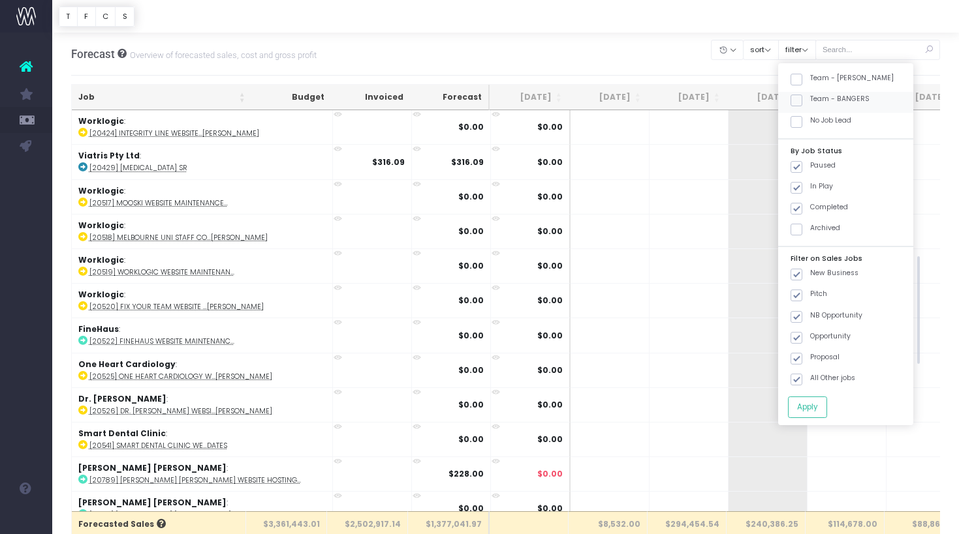
scroll to position [576, 0]
click at [861, 76] on label "Team - [PERSON_NAME]" at bounding box center [841, 79] width 103 height 10
click at [818, 76] on input "Team - [PERSON_NAME]" at bounding box center [814, 78] width 8 height 8
checkbox input "true"
click at [816, 408] on button "Apply" at bounding box center [807, 408] width 39 height 22
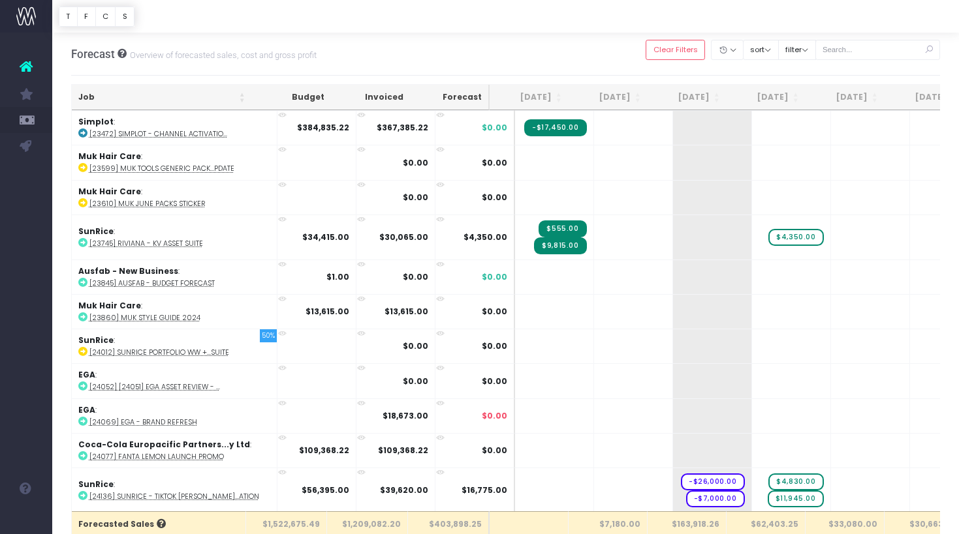
click at [172, 89] on th "Job" at bounding box center [162, 97] width 180 height 25
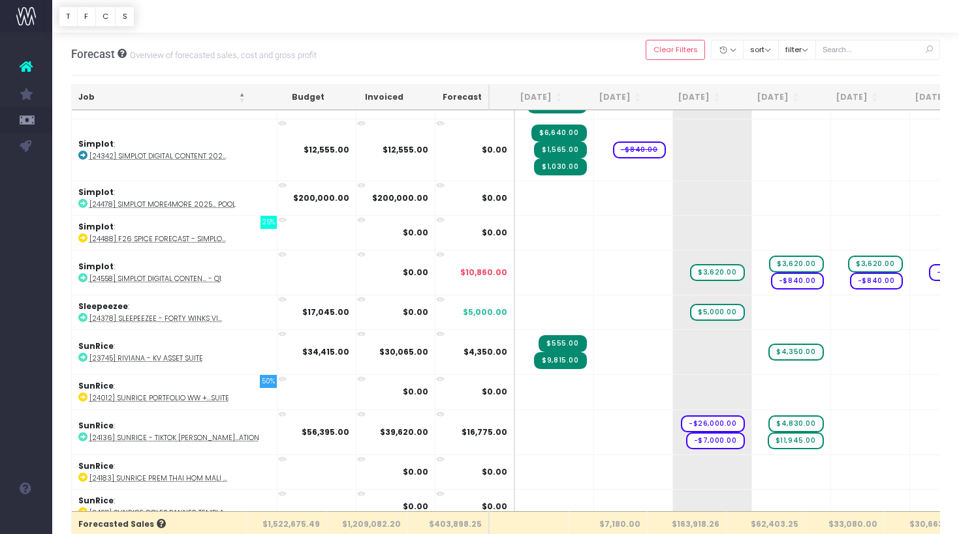
scroll to position [1594, 0]
click at [187, 273] on abbr "[24558] Simplot Digital Conten... - Q1" at bounding box center [155, 278] width 132 height 10
